Goal: Task Accomplishment & Management: Use online tool/utility

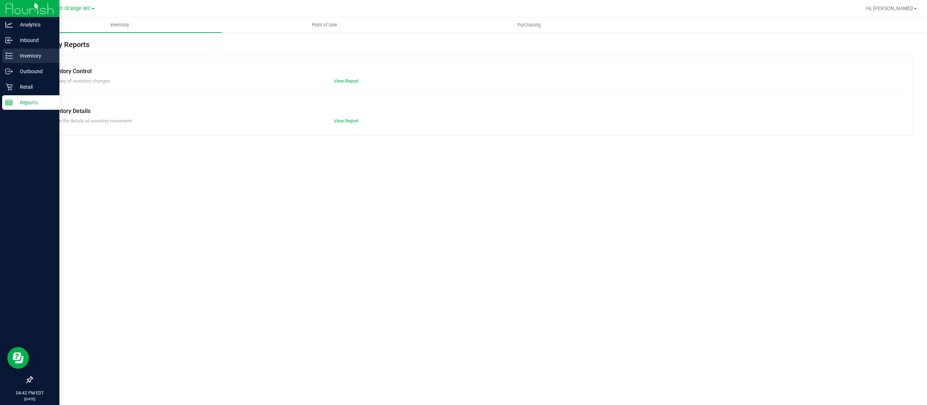
click at [25, 56] on p "Inventory" at bounding box center [34, 55] width 43 height 9
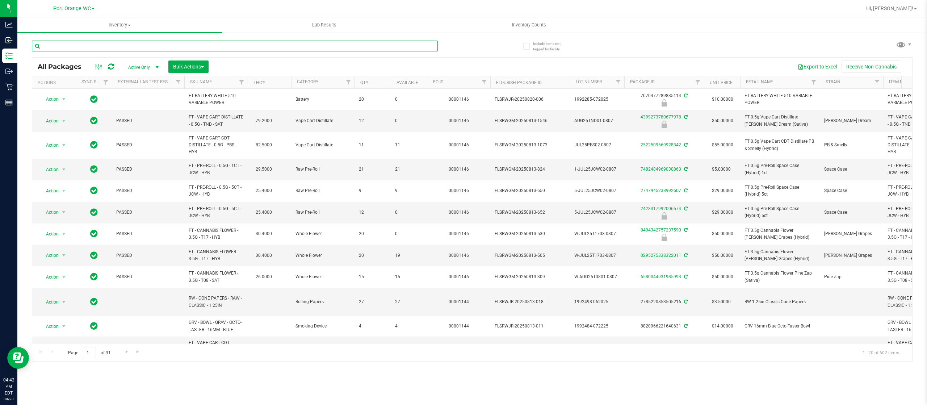
click at [151, 48] on input "text" at bounding box center [235, 46] width 406 height 11
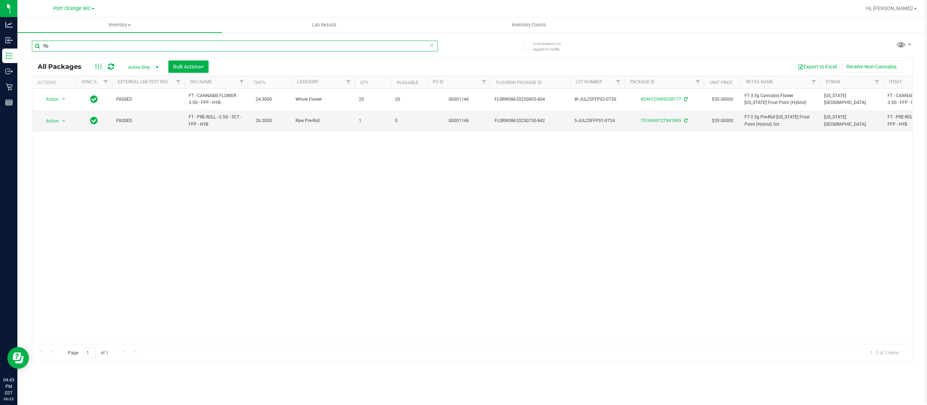
click at [57, 43] on input "ffp" at bounding box center [235, 46] width 406 height 11
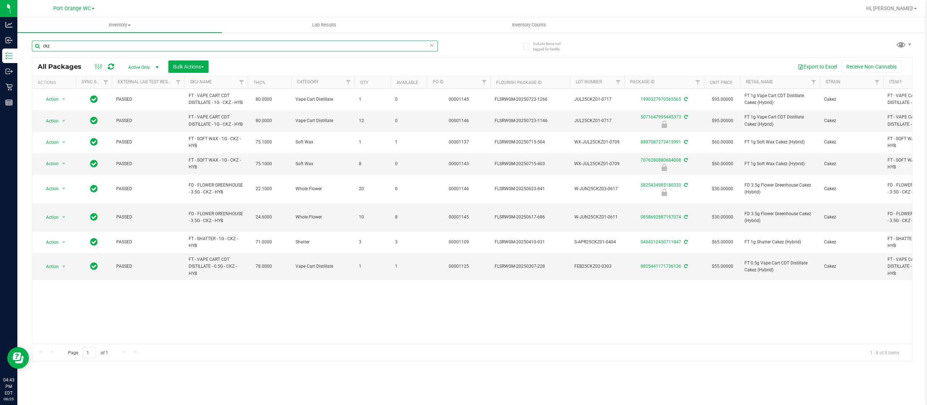
click at [89, 41] on input "ckz" at bounding box center [235, 46] width 406 height 11
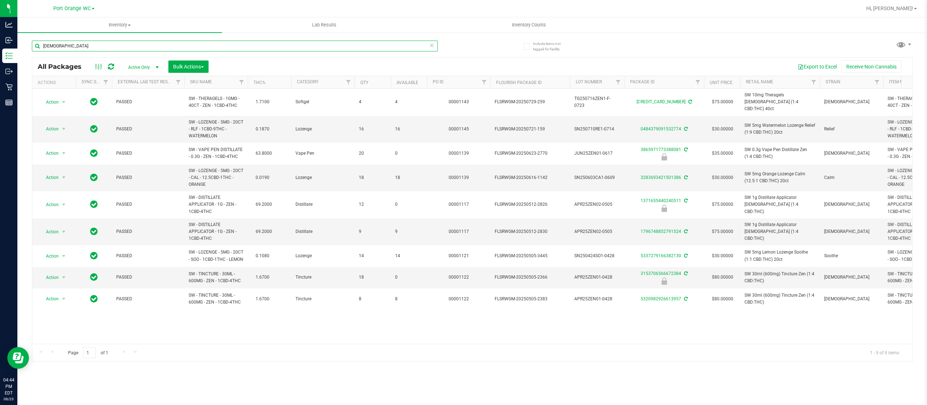
click at [70, 47] on input "[DEMOGRAPHIC_DATA]" at bounding box center [235, 46] width 406 height 11
click at [93, 38] on div "[DEMOGRAPHIC_DATA]" at bounding box center [252, 45] width 440 height 23
click at [85, 47] on input "[DEMOGRAPHIC_DATA]" at bounding box center [235, 46] width 406 height 11
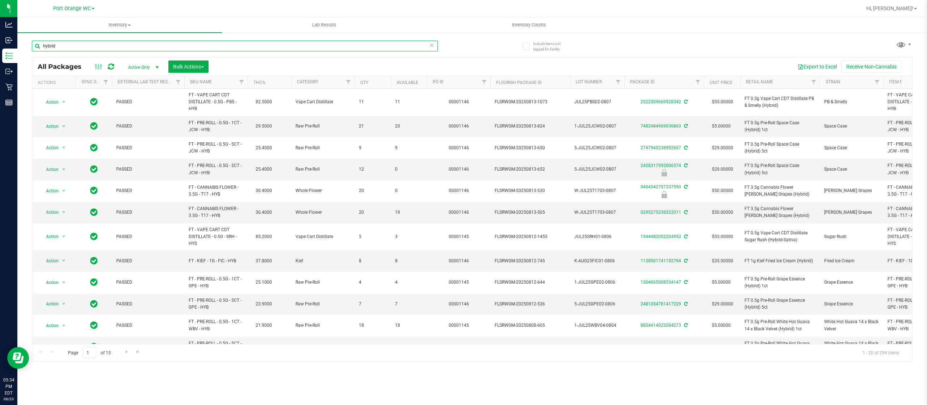
click at [171, 42] on input "hybrid" at bounding box center [235, 46] width 406 height 11
type input "hybrid 10"
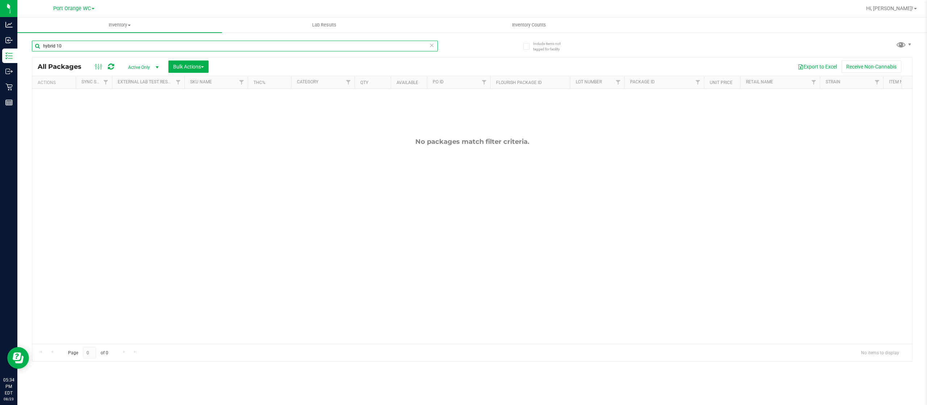
click at [96, 46] on input "hybrid 10" at bounding box center [235, 46] width 406 height 11
click at [94, 49] on input "hybrid 10" at bounding box center [235, 46] width 406 height 11
click at [96, 47] on input "hybrid 10" at bounding box center [235, 46] width 406 height 11
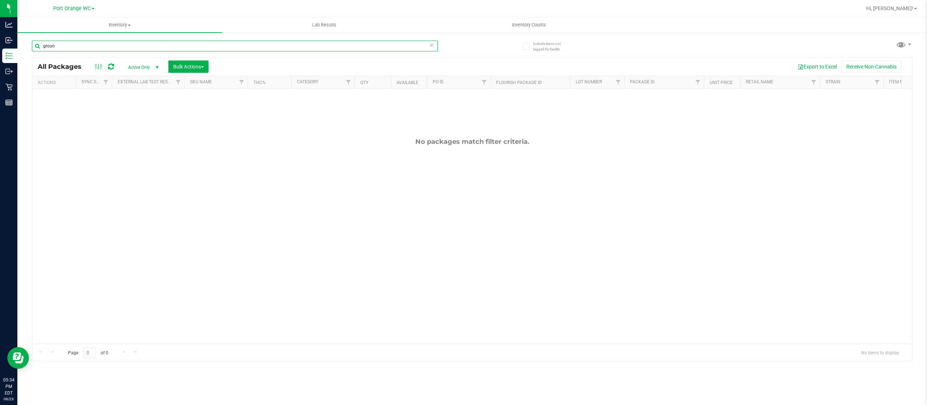
type input "ground"
